Goal: Task Accomplishment & Management: Manage account settings

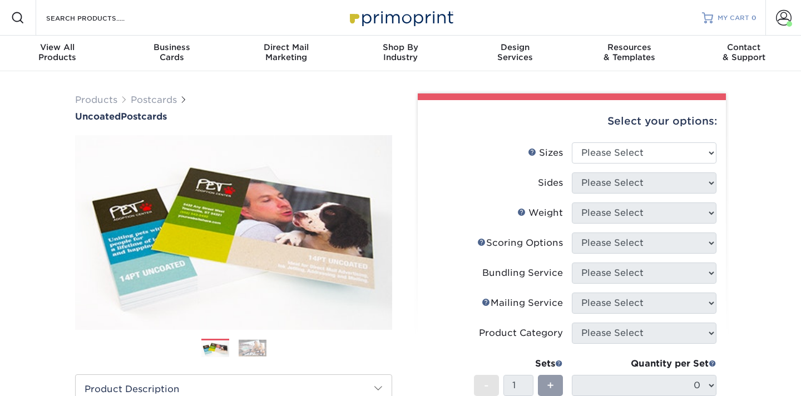
click at [744, 18] on span "MY CART" at bounding box center [734, 17] width 32 height 9
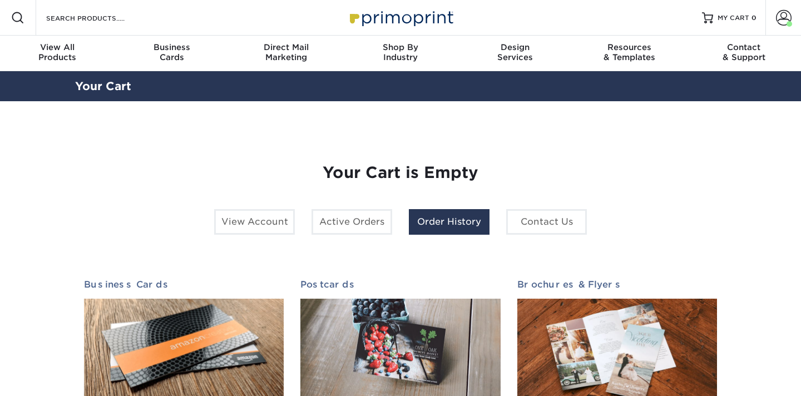
click at [440, 225] on link "Order History" at bounding box center [449, 222] width 81 height 26
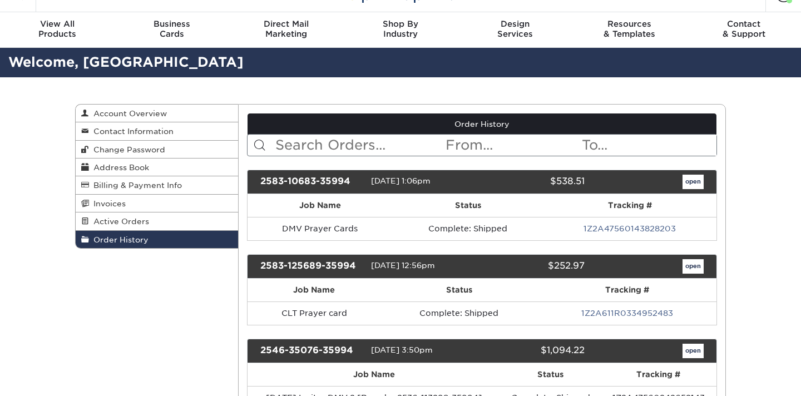
scroll to position [24, 0]
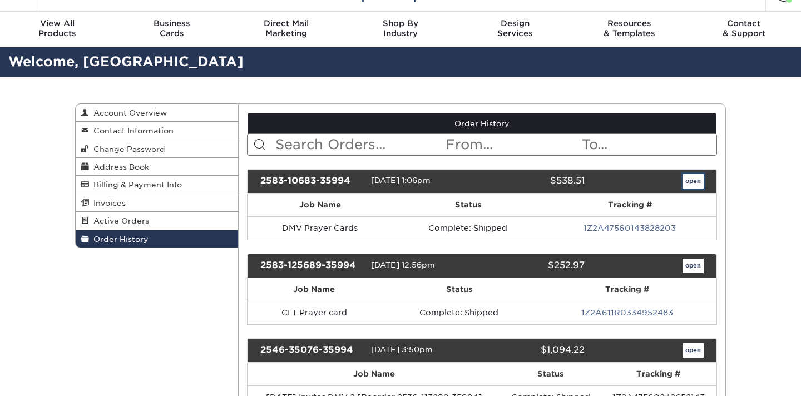
click at [694, 180] on link "open" at bounding box center [693, 181] width 21 height 14
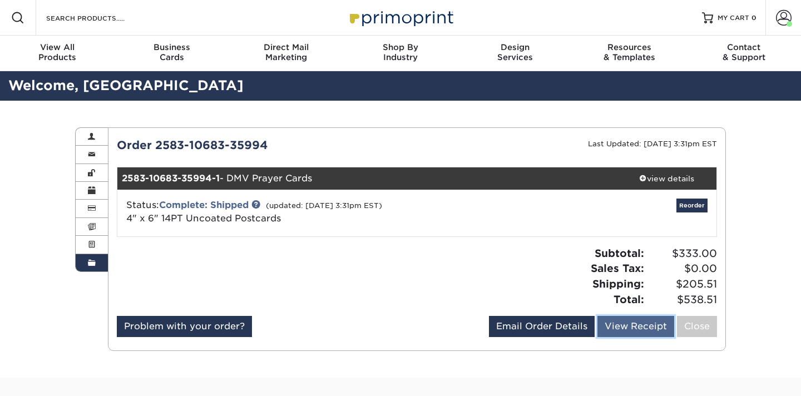
click at [628, 329] on link "View Receipt" at bounding box center [636, 326] width 77 height 21
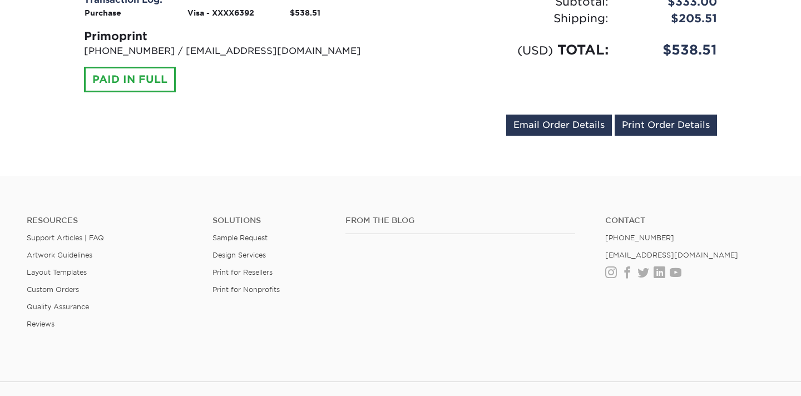
scroll to position [428, 0]
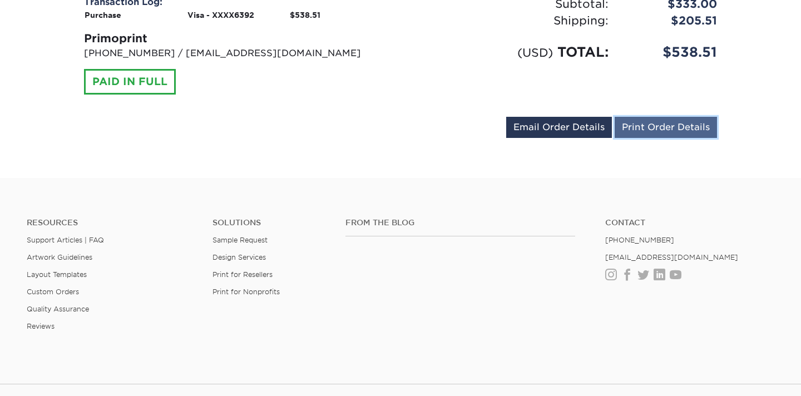
click at [660, 125] on link "Print Order Details" at bounding box center [666, 127] width 102 height 21
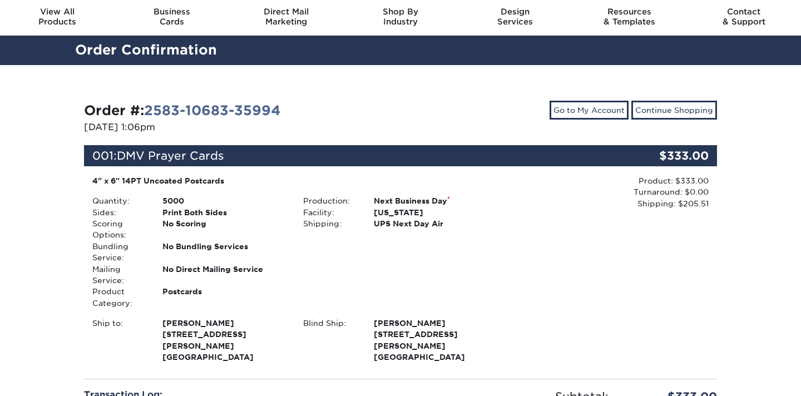
scroll to position [0, 0]
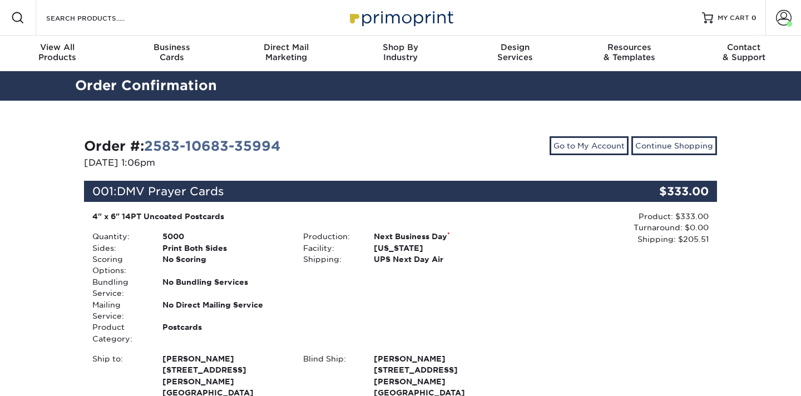
click at [594, 323] on div "Product: $333.00 Turnaround: $0.00 Shipping: $205.51 Discount: - $0.00" at bounding box center [611, 306] width 211 height 190
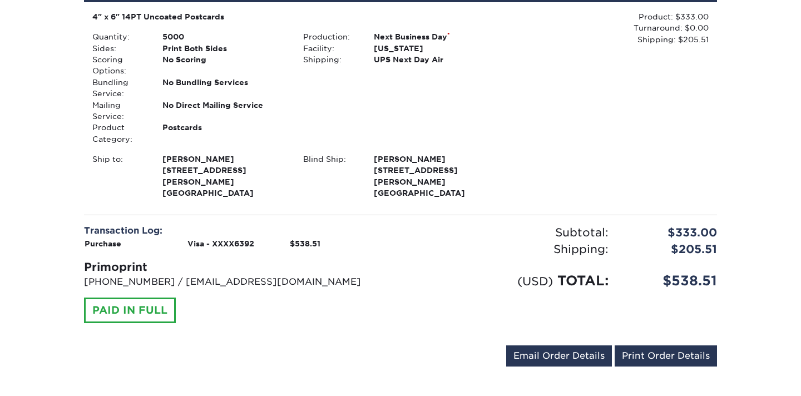
scroll to position [302, 0]
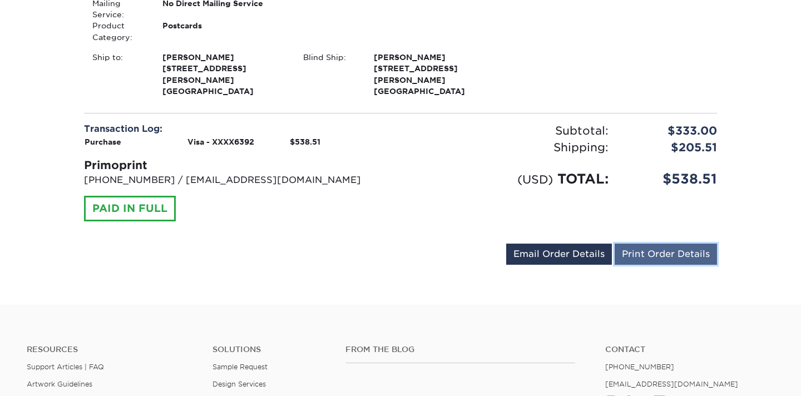
click at [645, 244] on link "Print Order Details" at bounding box center [666, 254] width 102 height 21
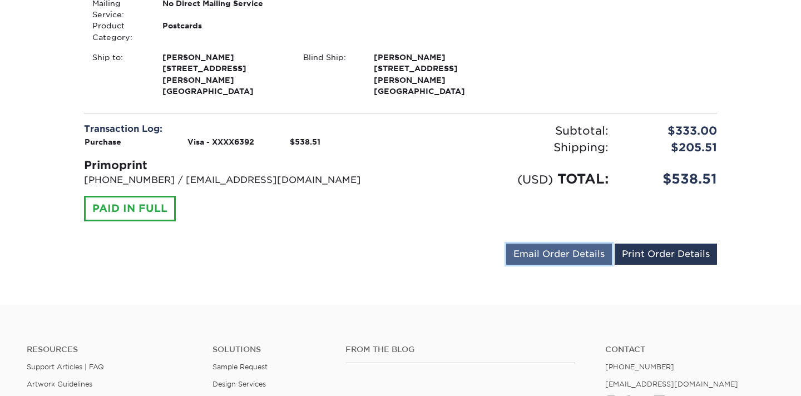
click at [570, 244] on link "Email Order Details" at bounding box center [559, 254] width 106 height 21
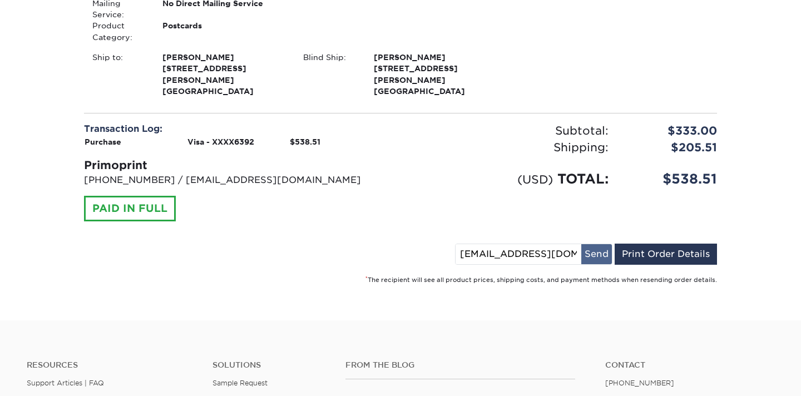
click at [594, 246] on button "Send" at bounding box center [596, 254] width 31 height 20
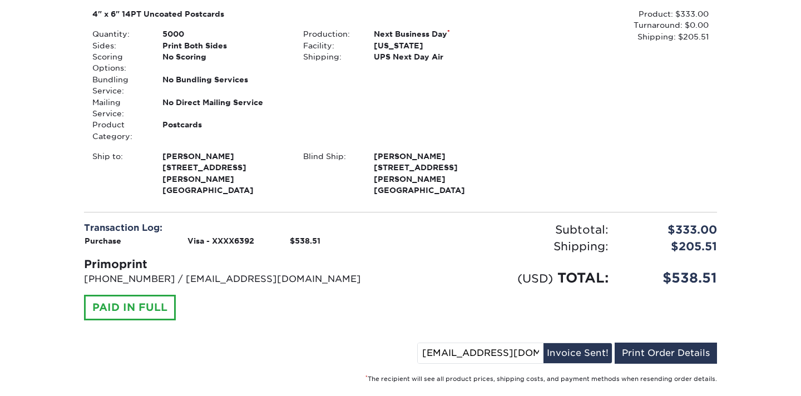
scroll to position [0, 0]
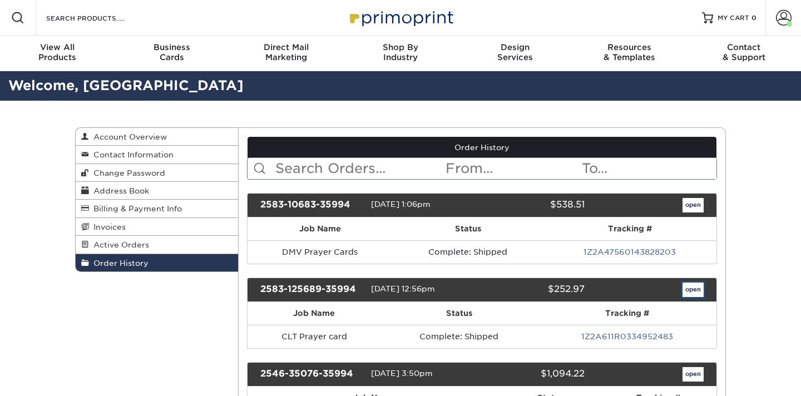
click at [695, 289] on link "open" at bounding box center [693, 290] width 21 height 14
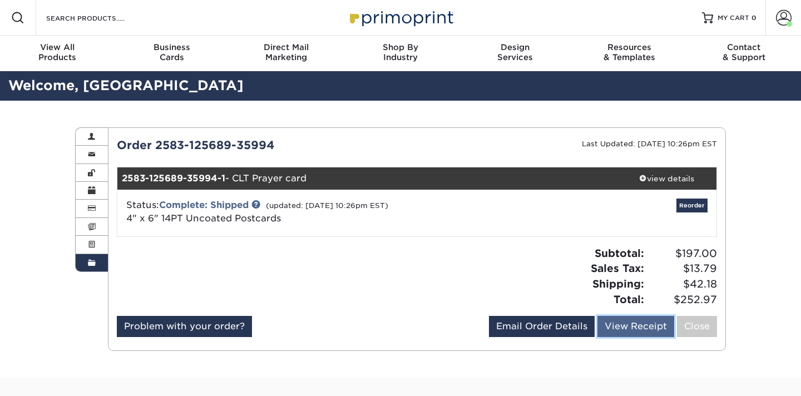
click at [616, 326] on link "View Receipt" at bounding box center [636, 326] width 77 height 21
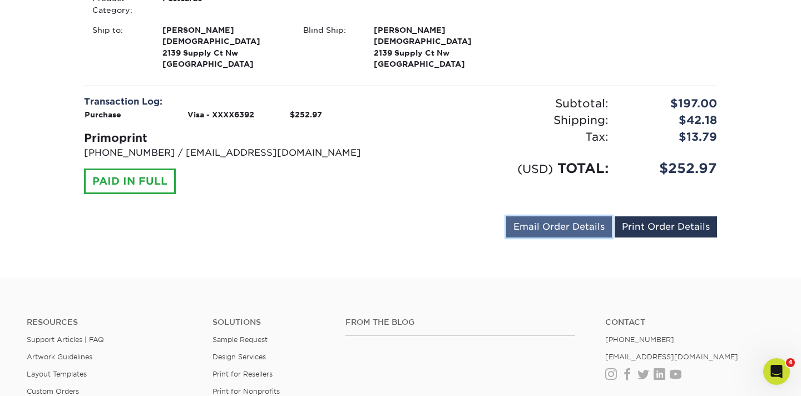
click at [578, 224] on link "Email Order Details" at bounding box center [559, 226] width 106 height 21
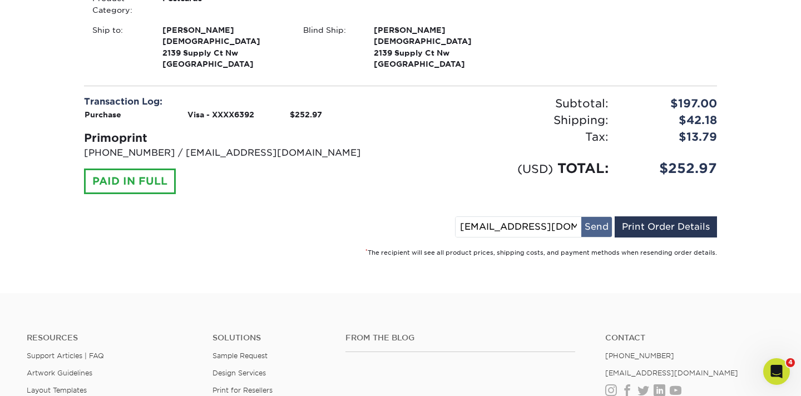
click at [593, 228] on button "Send" at bounding box center [596, 227] width 31 height 20
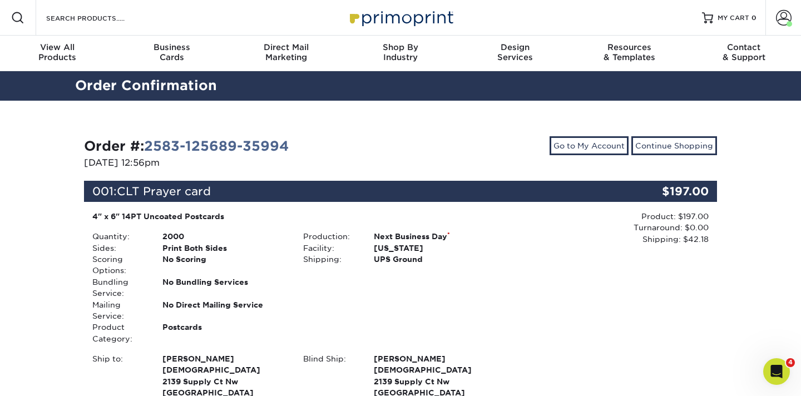
scroll to position [23, 0]
